Goal: Task Accomplishment & Management: Manage account settings

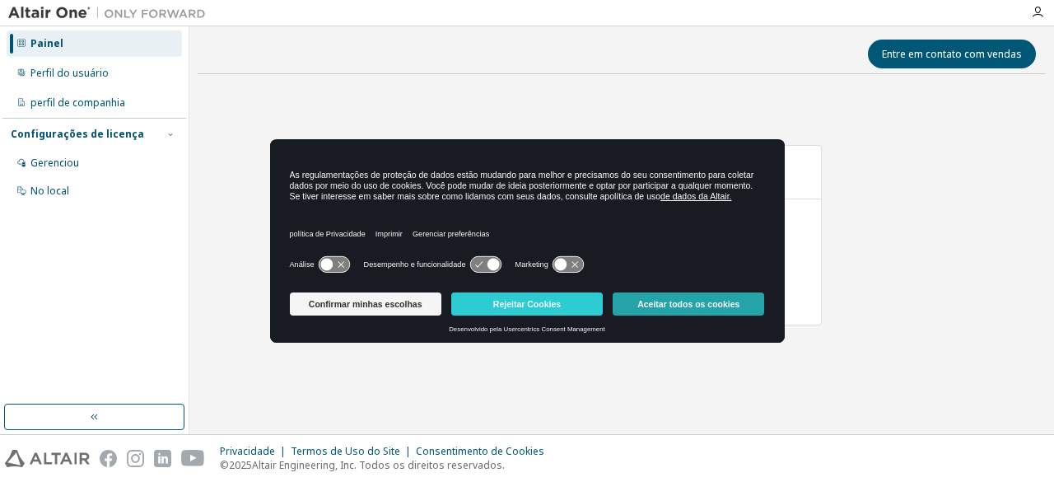
click at [734, 300] on font "Aceitar todos os cookies" at bounding box center [688, 304] width 102 height 10
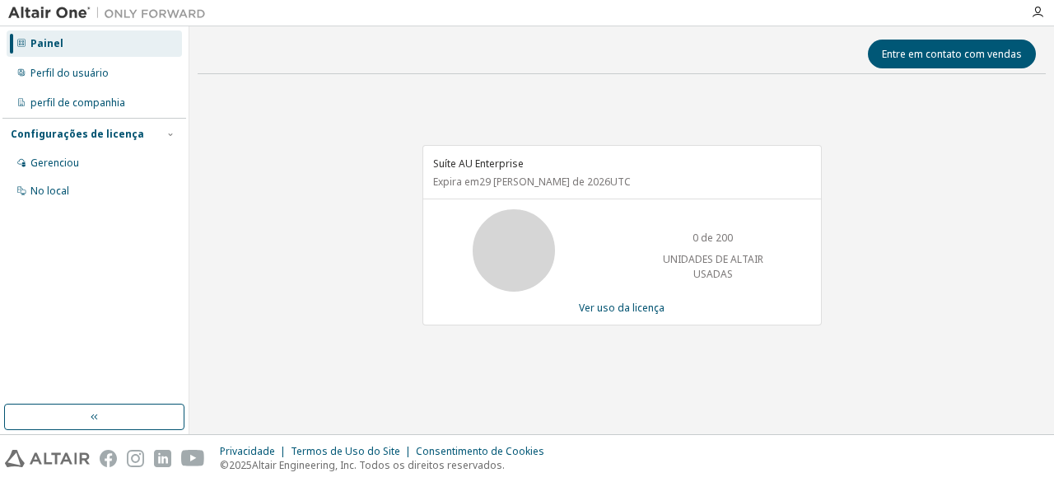
click at [706, 269] on font "UNIDADES DE ALTAIR USADAS" at bounding box center [713, 266] width 100 height 28
click at [517, 238] on icon at bounding box center [513, 250] width 41 height 41
click at [142, 69] on div "Perfil do usuário" at bounding box center [94, 73] width 175 height 26
